Goal: Communication & Community: Answer question/provide support

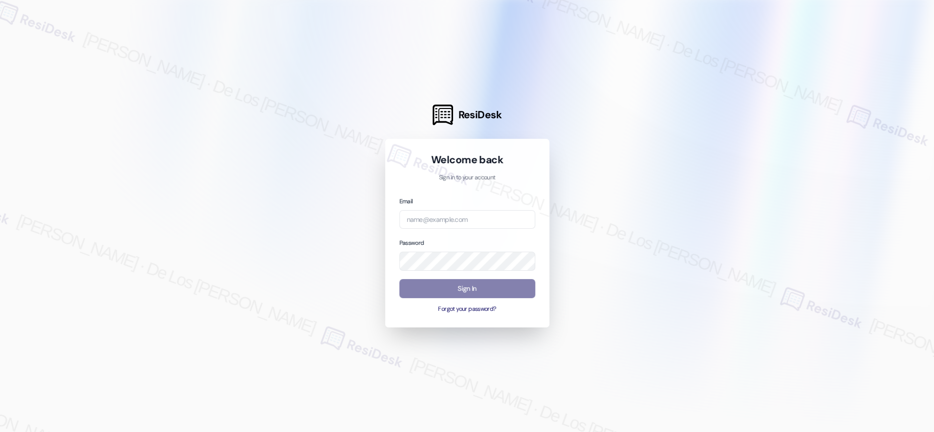
click at [775, 107] on div at bounding box center [467, 216] width 934 height 432
click at [503, 214] on input "email" at bounding box center [467, 219] width 136 height 19
paste input "automated-surveys-[DATE]_properties-resen.six@[DATE]_[DOMAIN_NAME]"
type input "automated-surveys-[DATE]_properties-resen.six@[DATE]_[DOMAIN_NAME]"
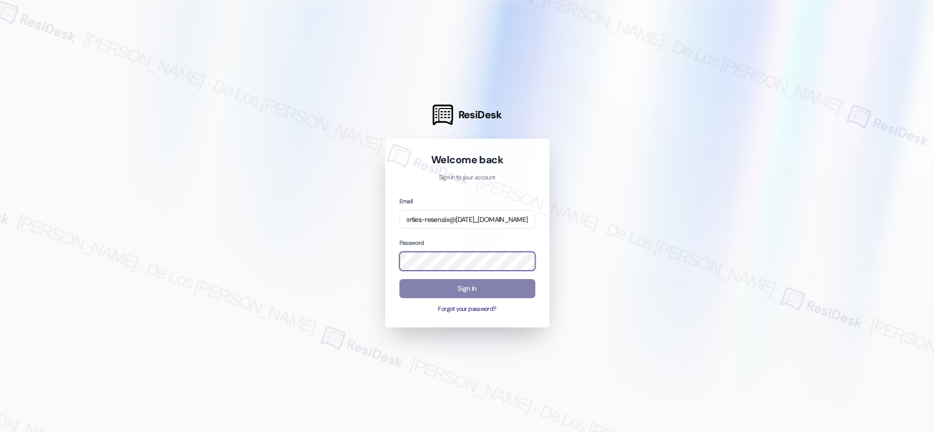
scroll to position [0, 0]
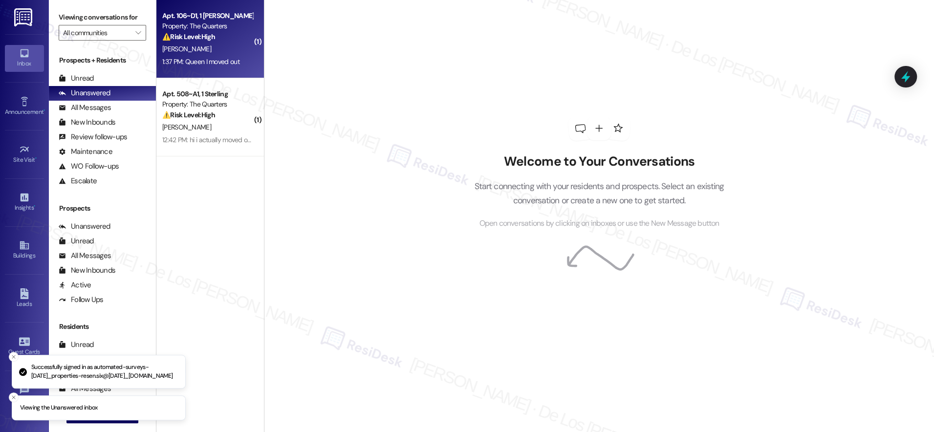
click at [214, 47] on div "[PERSON_NAME]" at bounding box center [207, 49] width 92 height 12
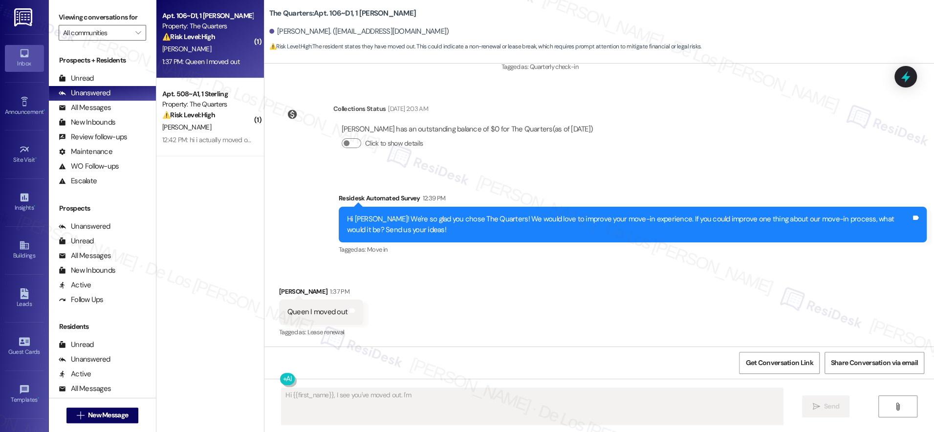
scroll to position [1202, 0]
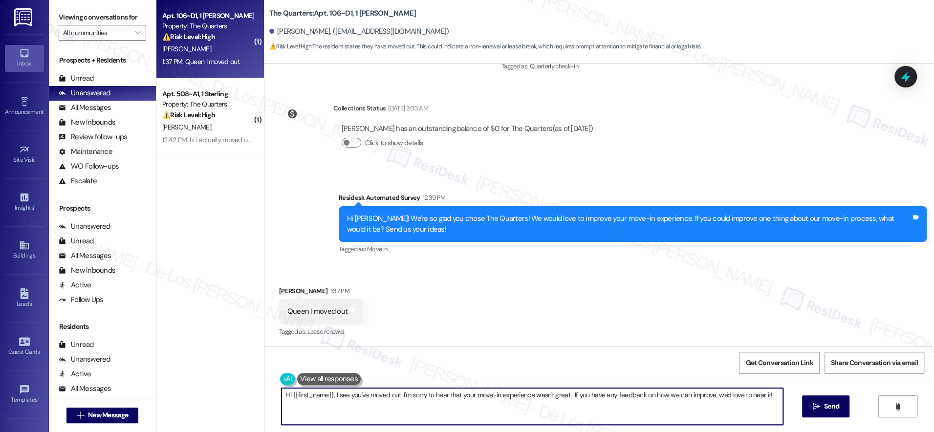
click at [326, 393] on textarea "Hi {{first_name}}, I see you've moved out. I'm sorry to hear that your move-in …" at bounding box center [532, 406] width 501 height 37
click at [282, 395] on textarea "you've moved out. I'm sorry to hear that your move-in experience wasn't great. …" at bounding box center [532, 406] width 501 height 37
drag, startPoint x: 407, startPoint y: 394, endPoint x: 666, endPoint y: 445, distance: 263.9
click at [666, 432] on html "Inbox Go to Inbox Announcement • Send A Text Announcement Site Visit • Go to Si…" at bounding box center [467, 216] width 934 height 432
paste textarea "So sorry about that. Thanks for letting me know. Please reply STOP to stop rece…"
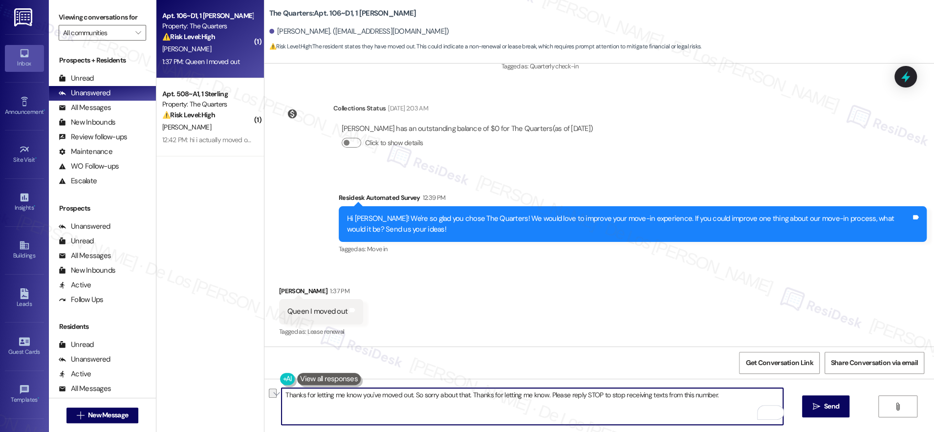
drag, startPoint x: 543, startPoint y: 396, endPoint x: 408, endPoint y: 393, distance: 134.4
click at [408, 393] on textarea "Thanks for letting me know you've moved out. So sorry about that. Thanks for le…" at bounding box center [532, 406] width 501 height 37
drag, startPoint x: 407, startPoint y: 393, endPoint x: 626, endPoint y: 409, distance: 219.5
click at [626, 409] on textarea "Thanks for letting me know you've moved out. Please reply STOP to stop receivin…" at bounding box center [532, 406] width 501 height 37
click at [481, 398] on textarea "Thanks for letting me know you've moved out. If you dont mind me" at bounding box center [532, 406] width 501 height 37
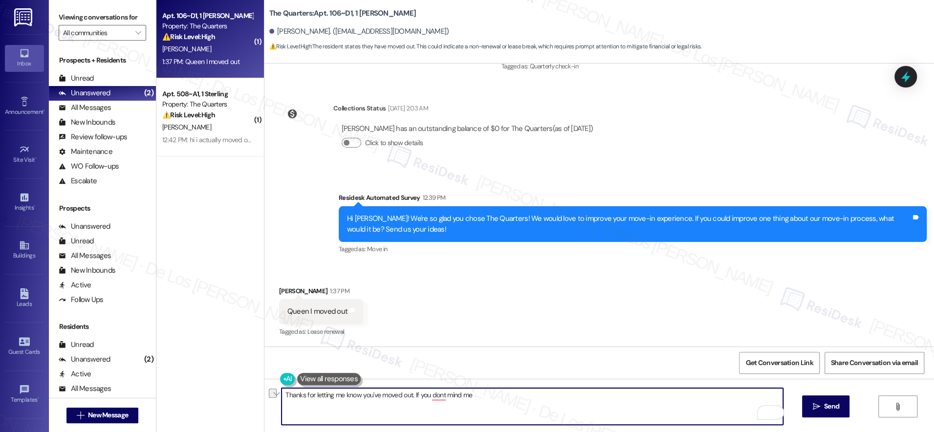
drag, startPoint x: 409, startPoint y: 395, endPoint x: 540, endPoint y: 413, distance: 132.1
click at [539, 413] on textarea "Thanks for letting me know you've moved out. If you dont mind me" at bounding box center [532, 406] width 501 height 37
paste textarea "If you don’t mind me asking, is your move due to a job, family, or something el…"
click at [696, 389] on textarea "Thanks for letting me know you've moved out. If you don’t mind me asking, is yo…" at bounding box center [532, 406] width 501 height 37
type textarea "Thanks for letting me know you've moved out. If you don’t mind me asking, is yo…"
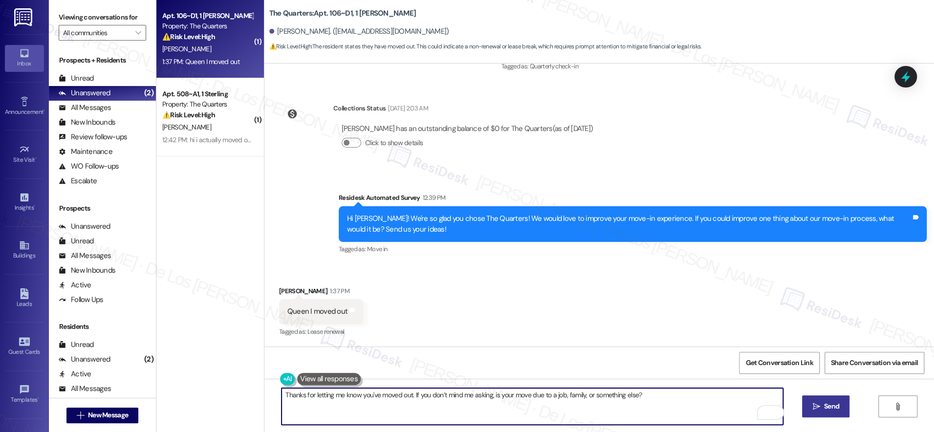
click at [829, 399] on button " Send" at bounding box center [825, 406] width 47 height 22
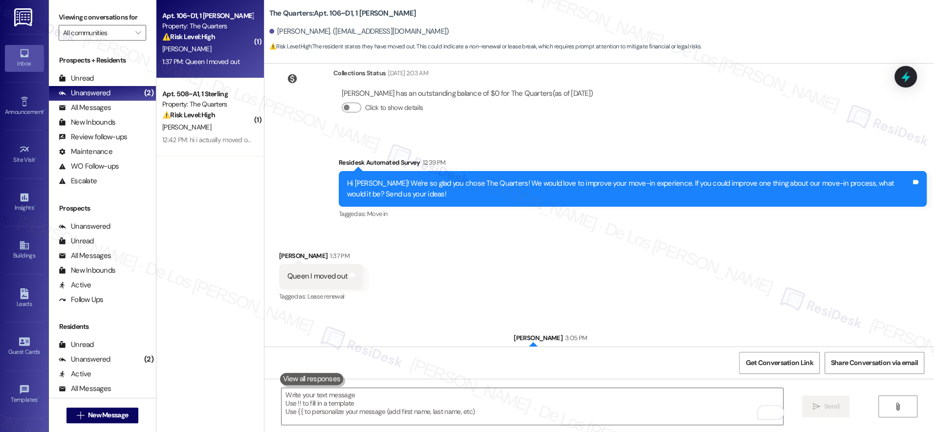
scroll to position [1270, 0]
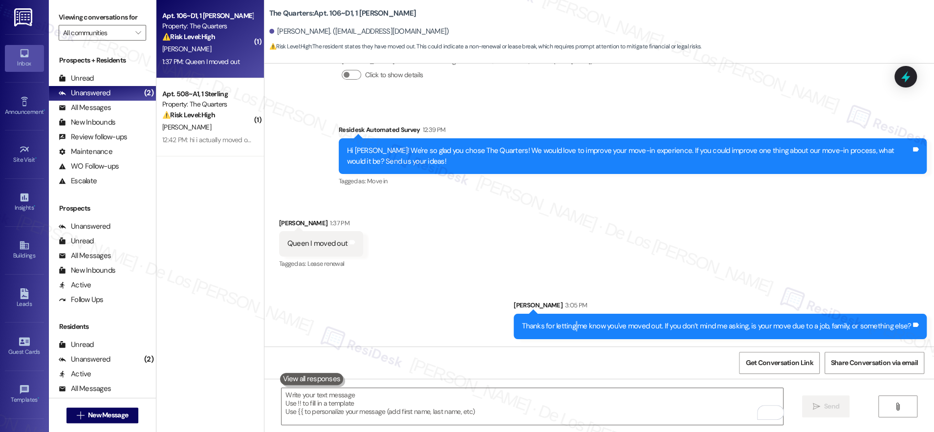
click at [578, 328] on div "Thanks for letting me know you've moved out. If you don’t mind me asking, is yo…" at bounding box center [716, 326] width 389 height 10
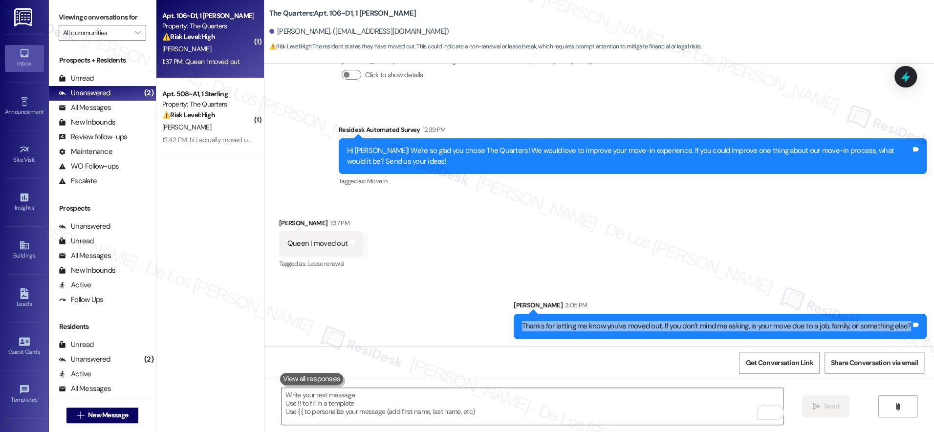
click at [578, 328] on div "Thanks for letting me know you've moved out. If you don’t mind me asking, is yo…" at bounding box center [716, 326] width 389 height 10
copy div "Thanks for letting me know you've moved out. If you don’t mind me asking, is yo…"
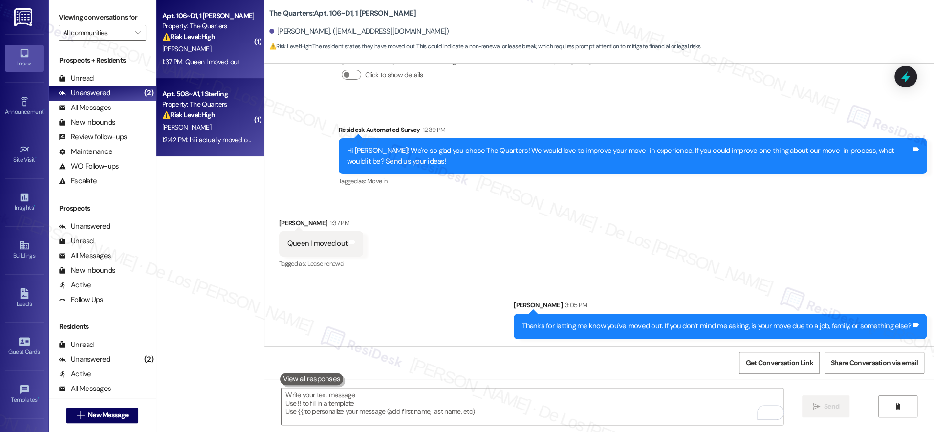
click at [182, 111] on strong "⚠️ Risk Level: High" at bounding box center [188, 114] width 53 height 9
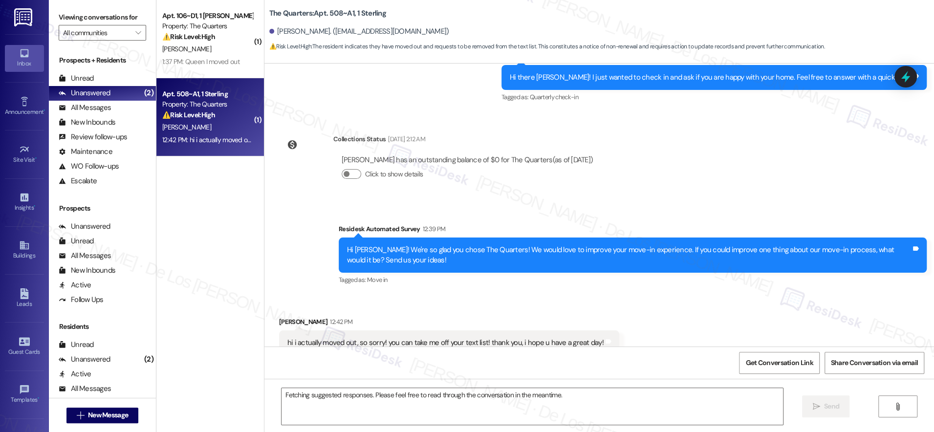
scroll to position [213, 0]
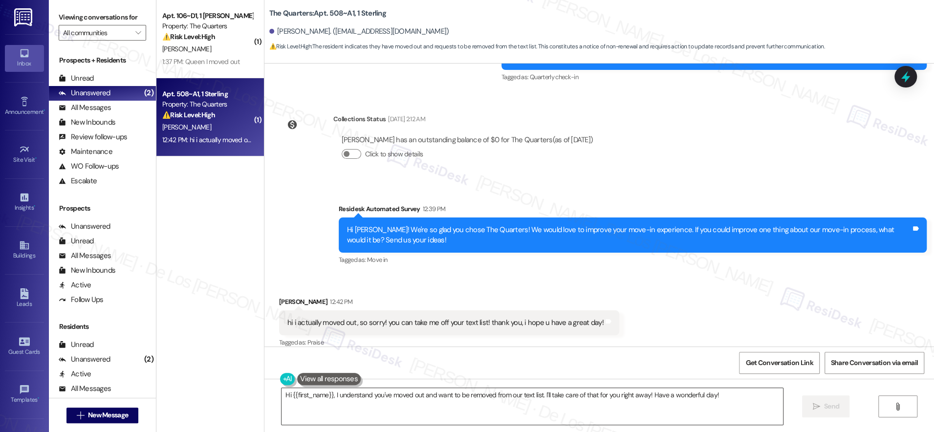
click at [414, 397] on textarea "Hi {{first_name}}, I understand you've moved out and want to be removed from ou…" at bounding box center [532, 406] width 501 height 37
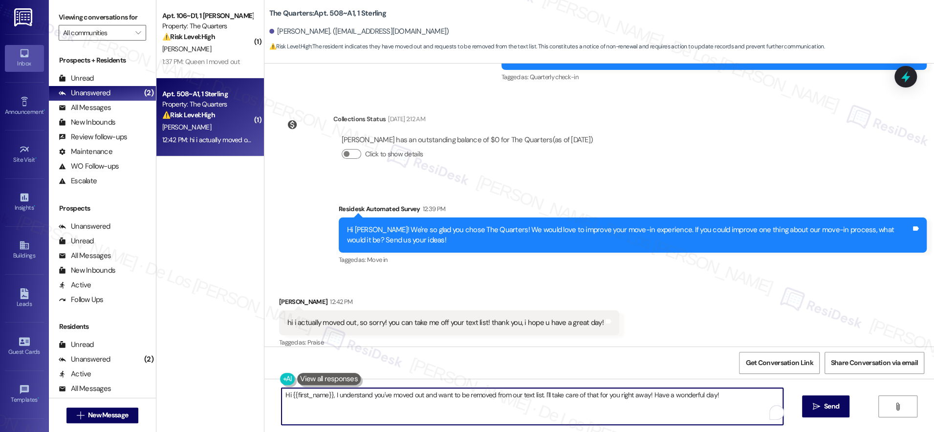
click at [414, 397] on textarea "Hi {{first_name}}, I understand you've moved out and want to be removed from ou…" at bounding box center [532, 406] width 501 height 37
paste textarea "So sorry about that. Thanks for letting me know. Please reply STOP to stop rece…"
type textarea "So sorry about that. Thanks for letting me know. Please reply STOP to stop rece…"
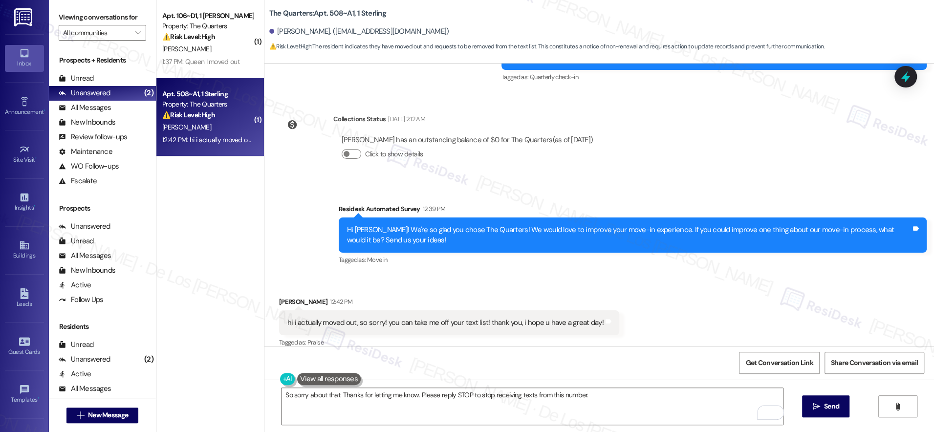
drag, startPoint x: 830, startPoint y: 407, endPoint x: 823, endPoint y: 368, distance: 39.2
click at [829, 407] on span "Send" at bounding box center [831, 406] width 15 height 10
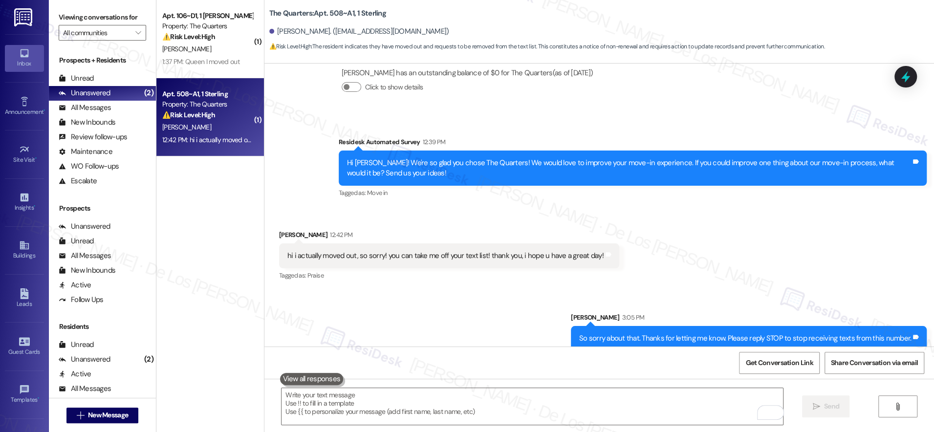
scroll to position [281, 0]
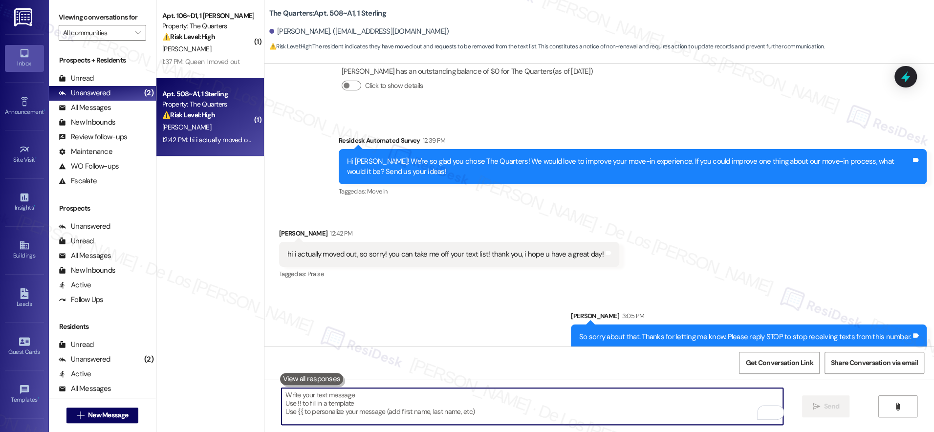
click at [386, 404] on textarea "To enrich screen reader interactions, please activate Accessibility in Grammarl…" at bounding box center [532, 406] width 501 height 37
